Goal: Information Seeking & Learning: Learn about a topic

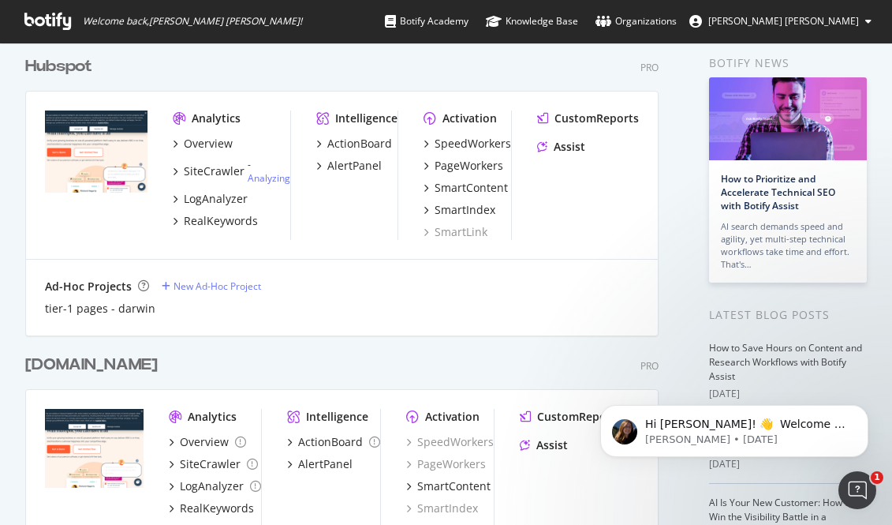
scroll to position [64, 0]
click at [82, 62] on div "Hubspot" at bounding box center [58, 65] width 67 height 23
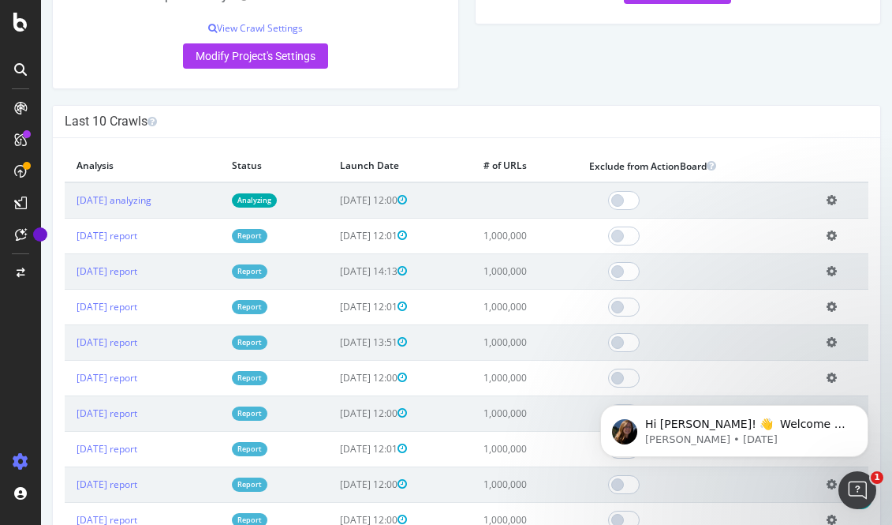
scroll to position [420, 0]
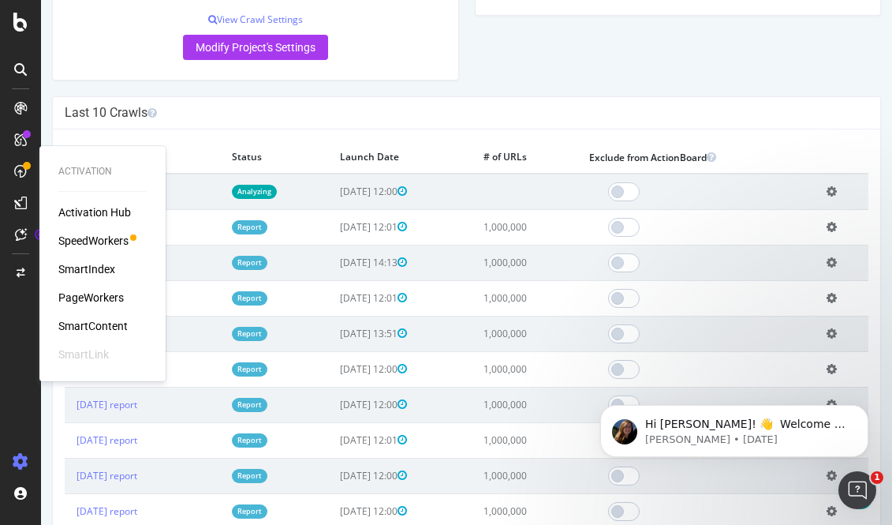
click at [87, 319] on div "SmartContent" at bounding box center [92, 326] width 69 height 16
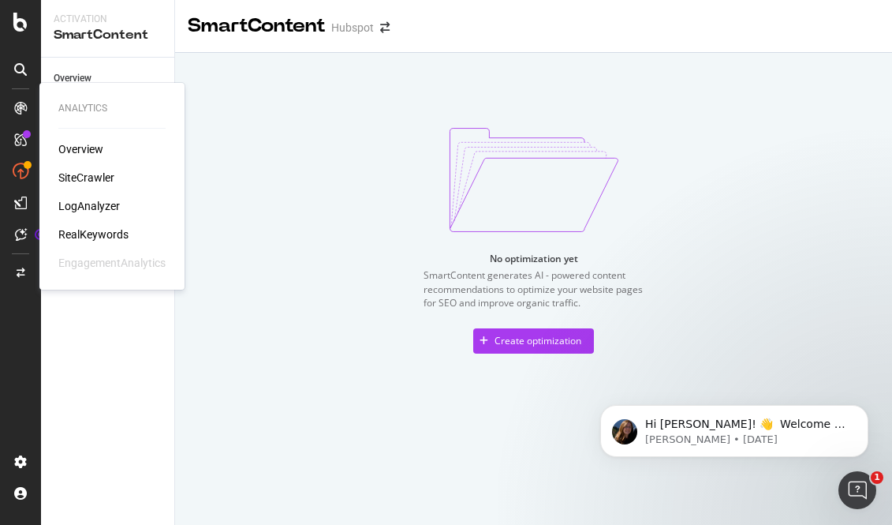
click at [90, 233] on div "RealKeywords" at bounding box center [93, 234] width 70 height 16
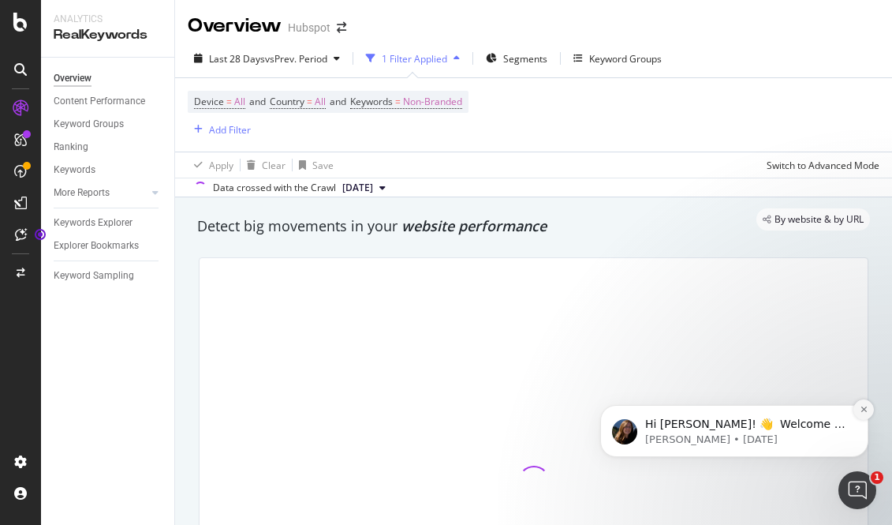
click at [862, 409] on icon "Dismiss notification" at bounding box center [864, 409] width 9 height 9
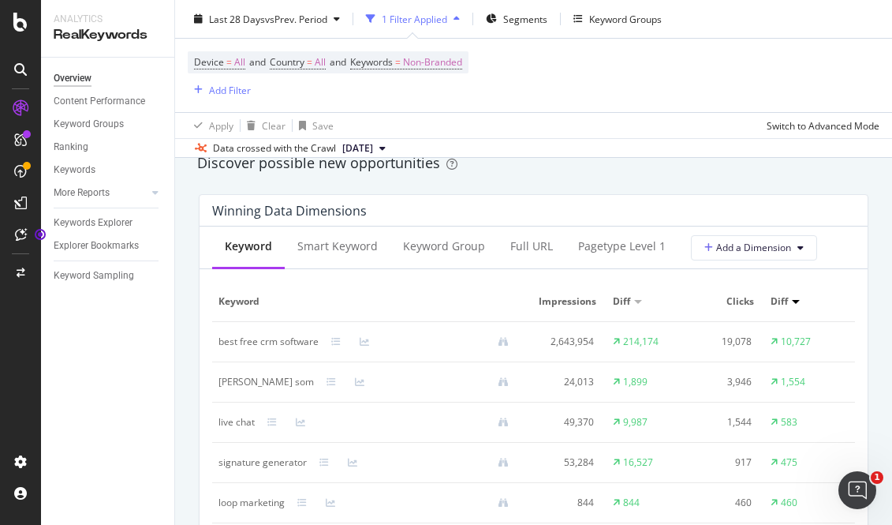
scroll to position [1392, 0]
click at [528, 254] on div "Full URL" at bounding box center [532, 245] width 68 height 43
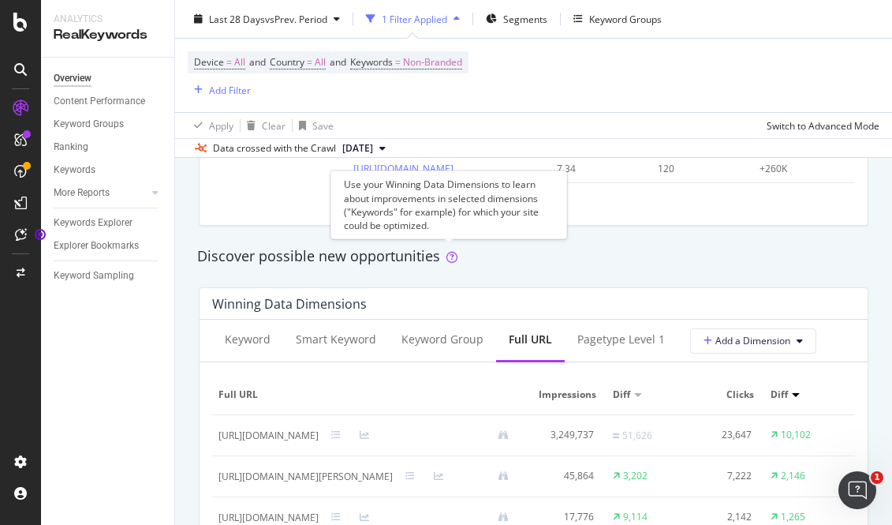
scroll to position [1297, 0]
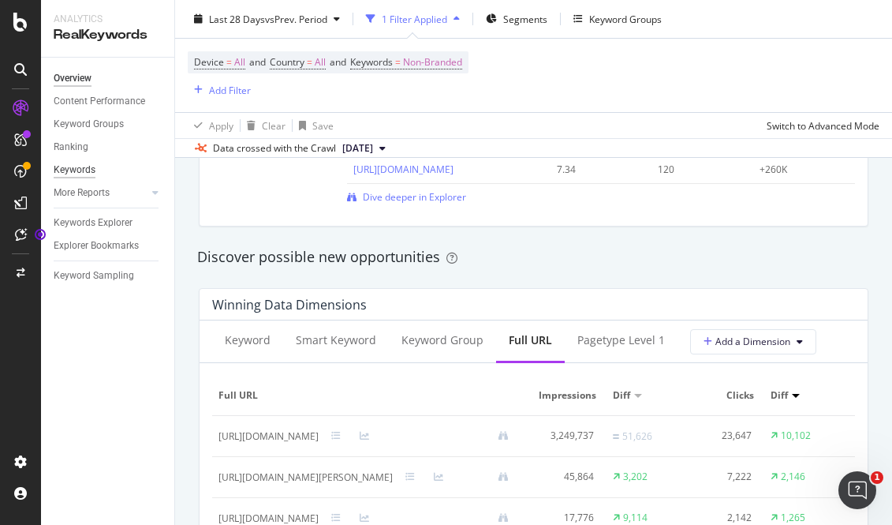
click at [88, 168] on div "Keywords" at bounding box center [75, 170] width 42 height 17
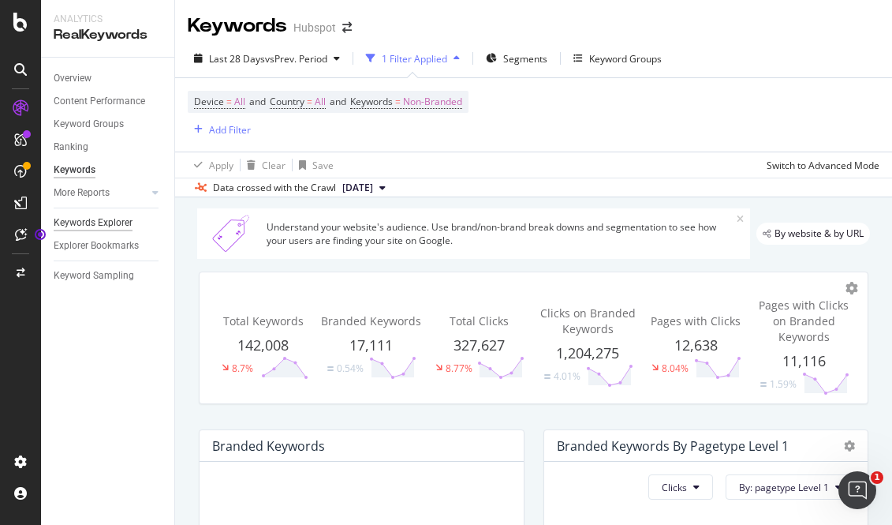
click at [95, 223] on div "Keywords Explorer" at bounding box center [93, 223] width 79 height 17
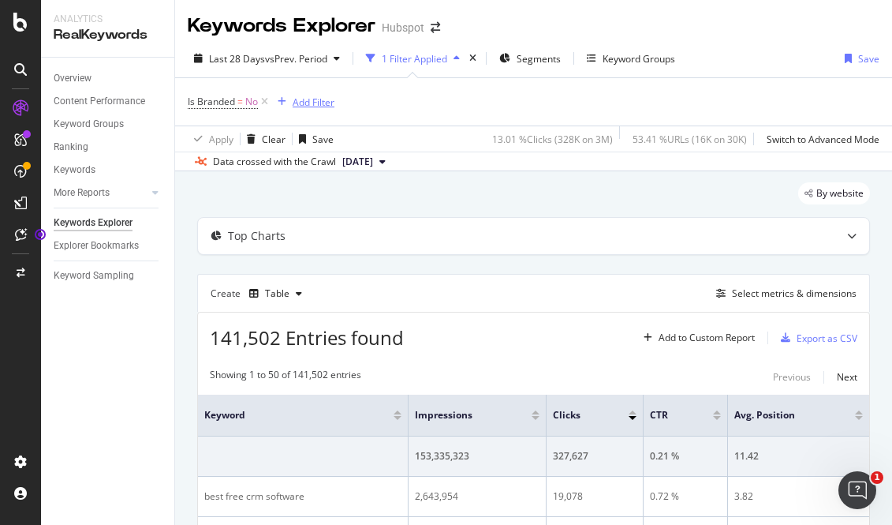
click at [304, 96] on div "Add Filter" at bounding box center [314, 101] width 42 height 13
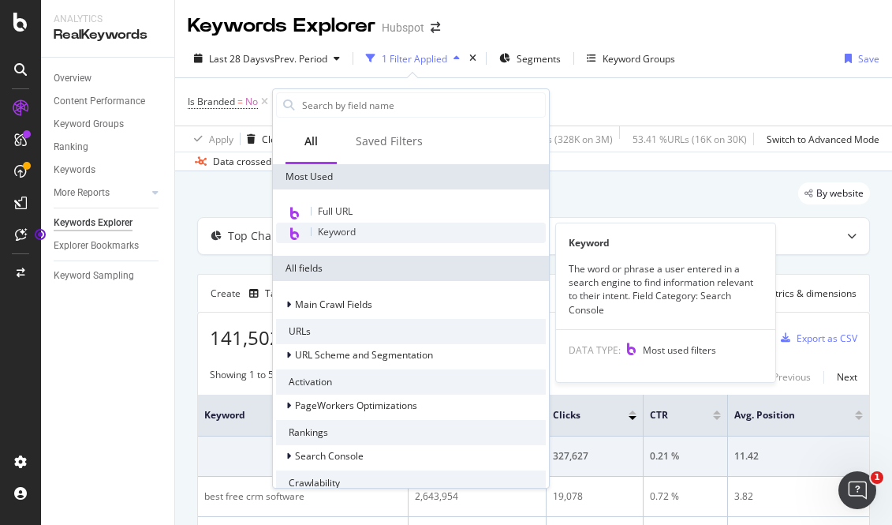
click at [341, 237] on span "Keyword" at bounding box center [337, 231] width 38 height 13
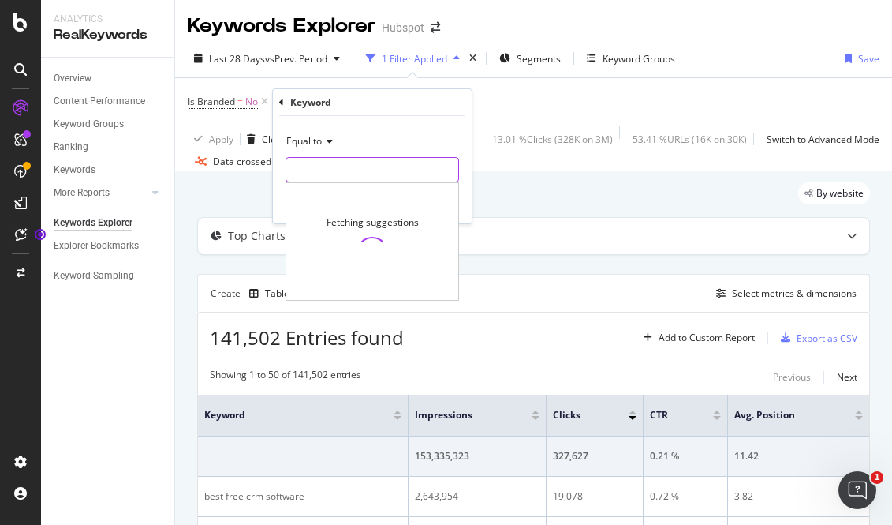
click at [325, 162] on input "text" at bounding box center [372, 169] width 172 height 25
type input "aeo"
click at [314, 148] on div "Equal to" at bounding box center [373, 141] width 174 height 25
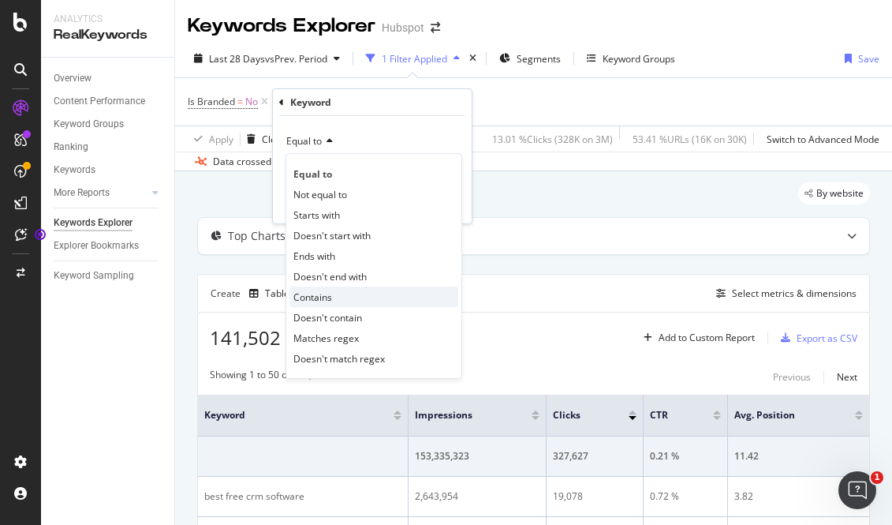
click at [312, 297] on span "Contains" at bounding box center [312, 296] width 39 height 13
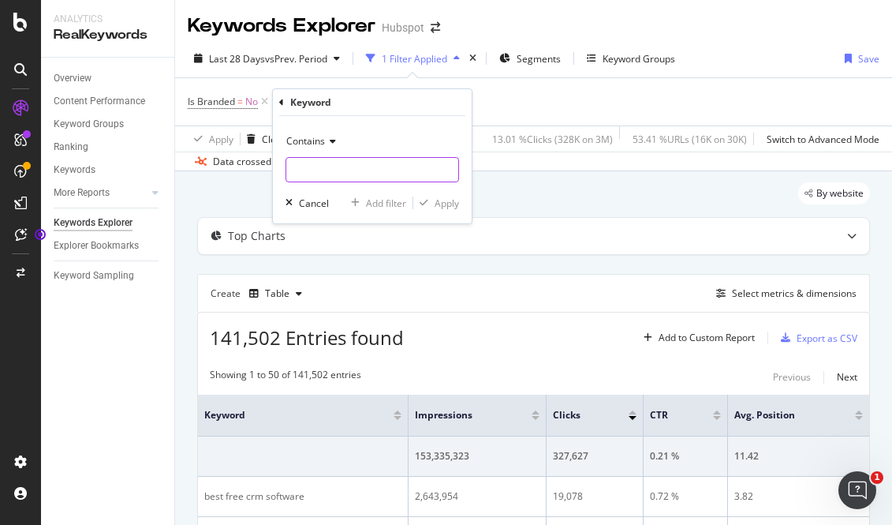
click at [329, 177] on input "text" at bounding box center [372, 169] width 172 height 25
type input "aeo"
click at [447, 211] on div "Contains aeo Cancel Add filter Apply" at bounding box center [372, 169] width 199 height 107
click at [447, 208] on div "Apply" at bounding box center [447, 202] width 24 height 13
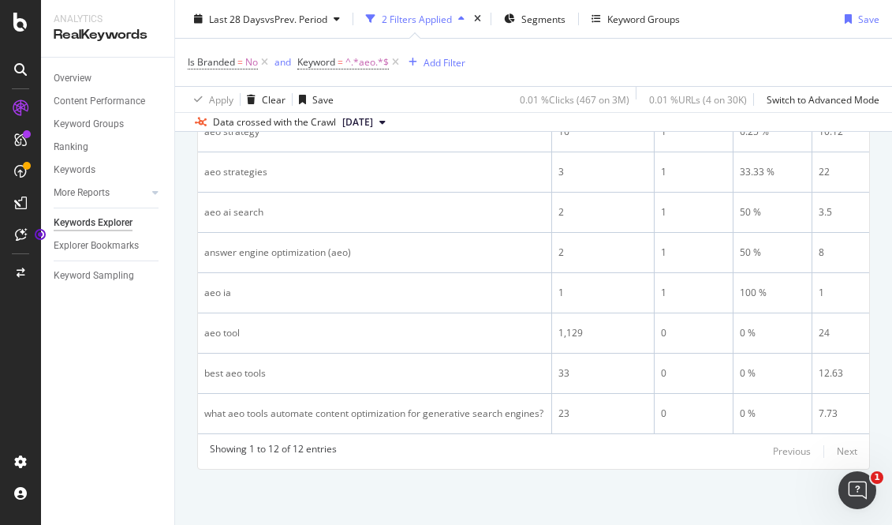
scroll to position [540, 0]
click at [429, 27] on div "2 Filters Applied" at bounding box center [415, 19] width 111 height 24
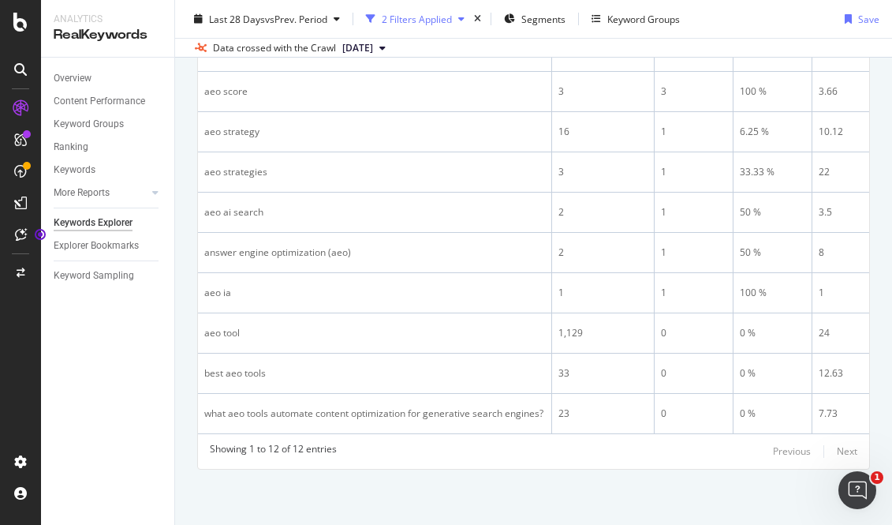
click at [429, 27] on div "2 Filters Applied" at bounding box center [415, 19] width 111 height 24
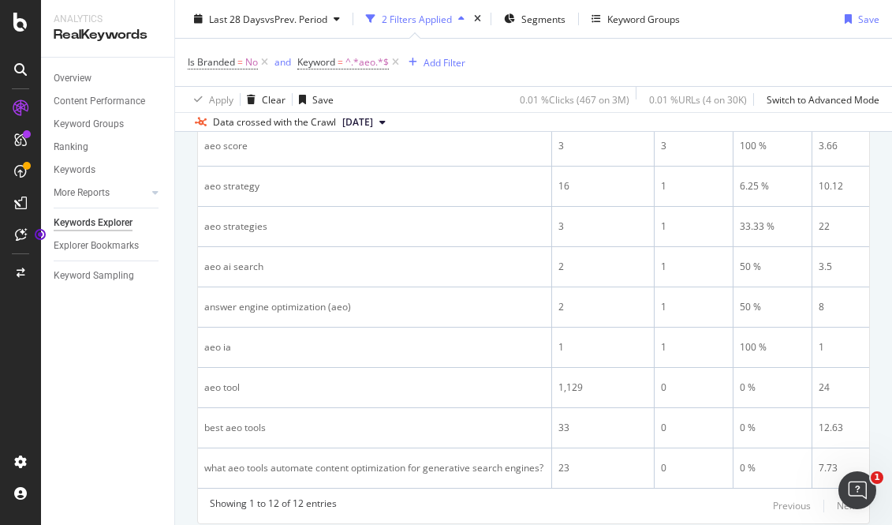
scroll to position [452, 0]
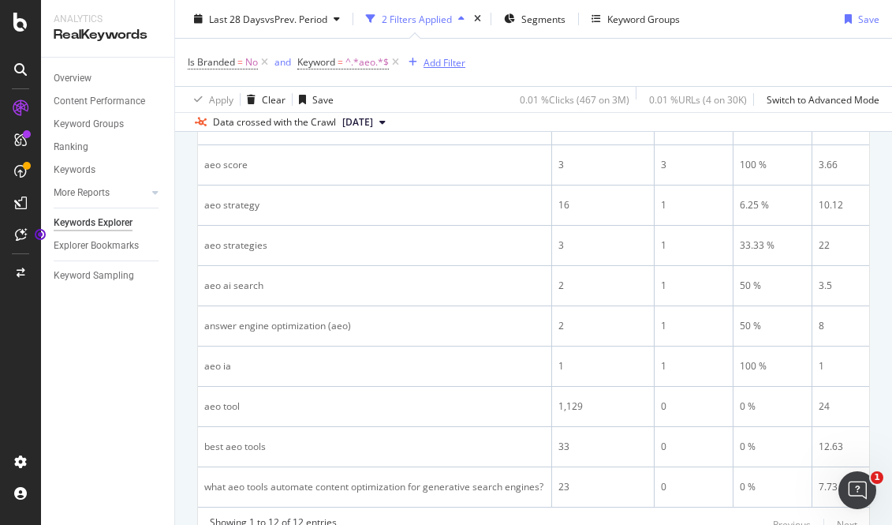
click at [435, 66] on div "Add Filter" at bounding box center [445, 61] width 42 height 13
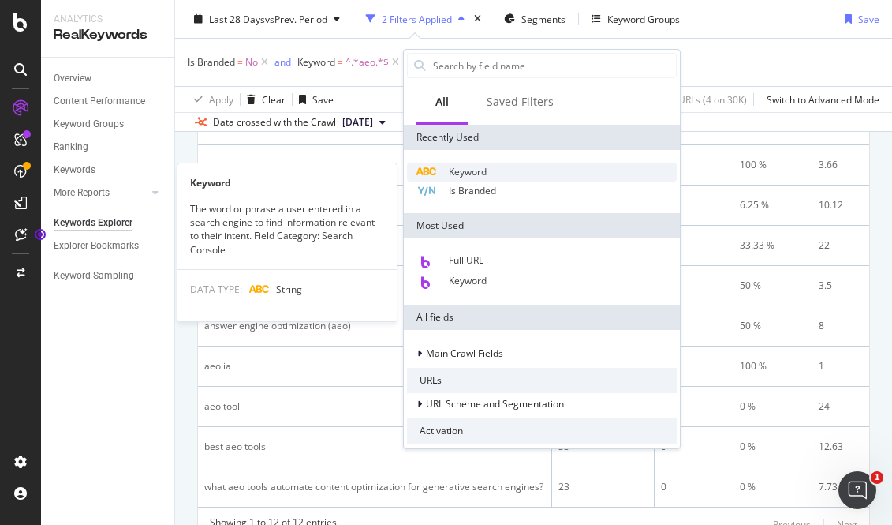
click at [467, 174] on span "Keyword" at bounding box center [468, 171] width 38 height 13
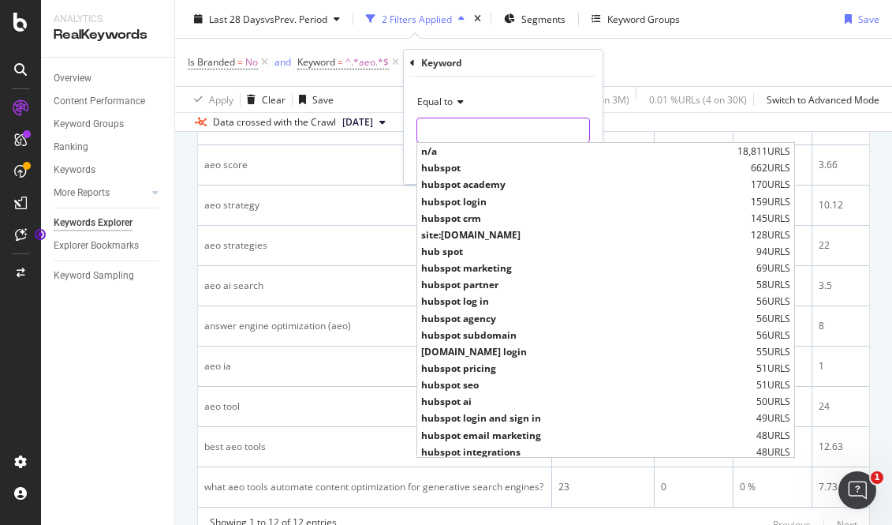
click at [458, 131] on input "text" at bounding box center [503, 130] width 172 height 25
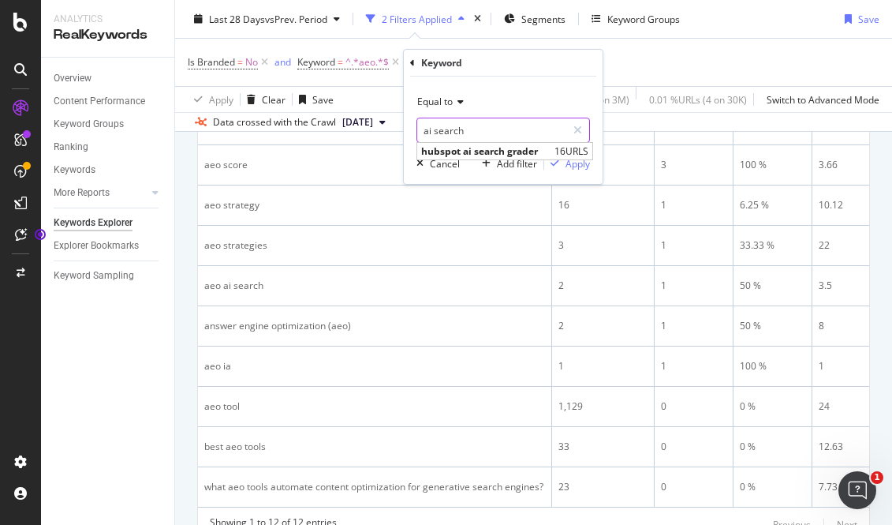
type input "ai search"
click at [500, 89] on div "Equal to" at bounding box center [503, 101] width 174 height 25
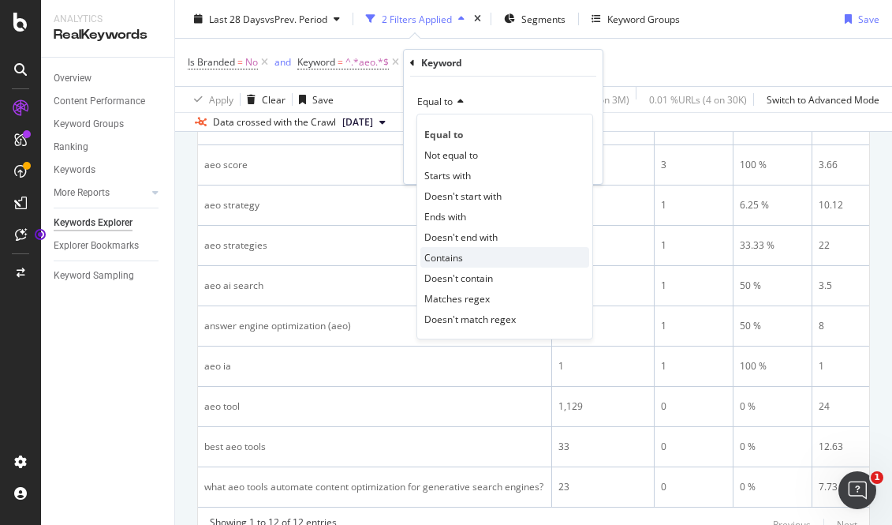
click at [438, 258] on span "Contains" at bounding box center [443, 257] width 39 height 13
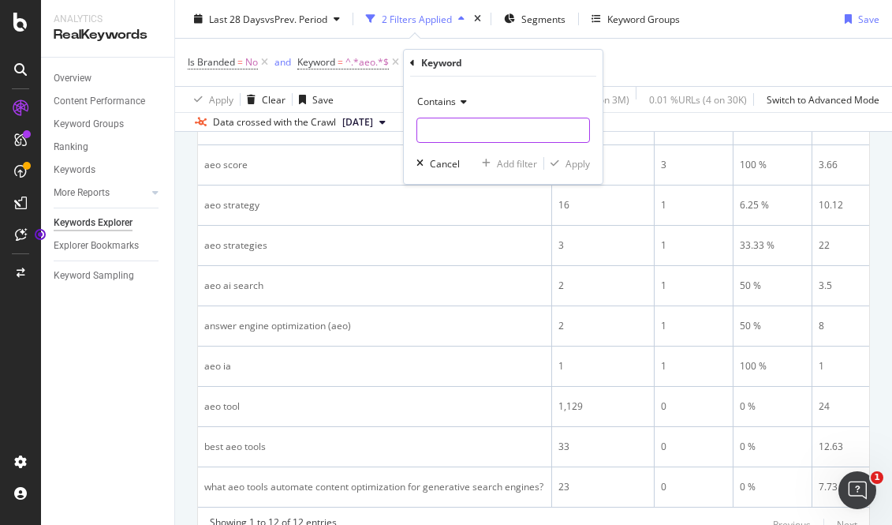
click at [457, 134] on input "text" at bounding box center [503, 130] width 172 height 25
type input "ai search"
click at [579, 170] on button "Apply" at bounding box center [567, 163] width 46 height 16
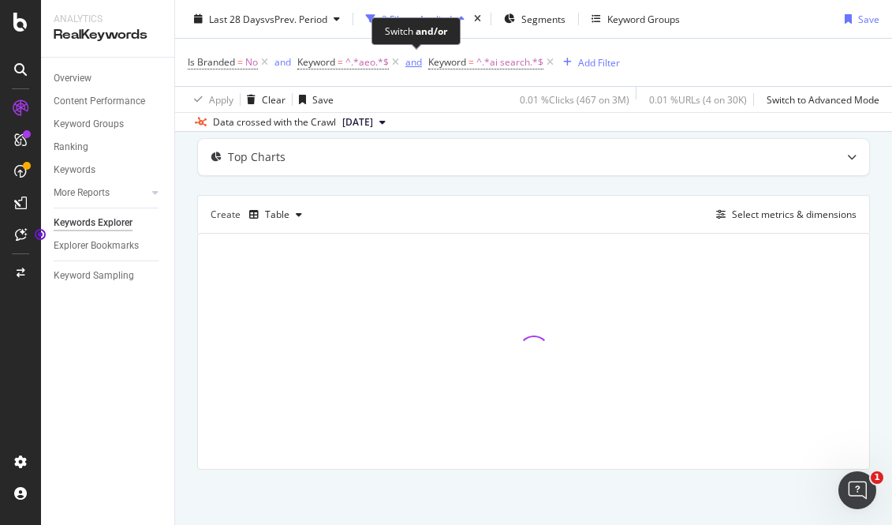
click at [413, 61] on div "and" at bounding box center [413, 61] width 17 height 13
